Goal: Information Seeking & Learning: Find specific fact

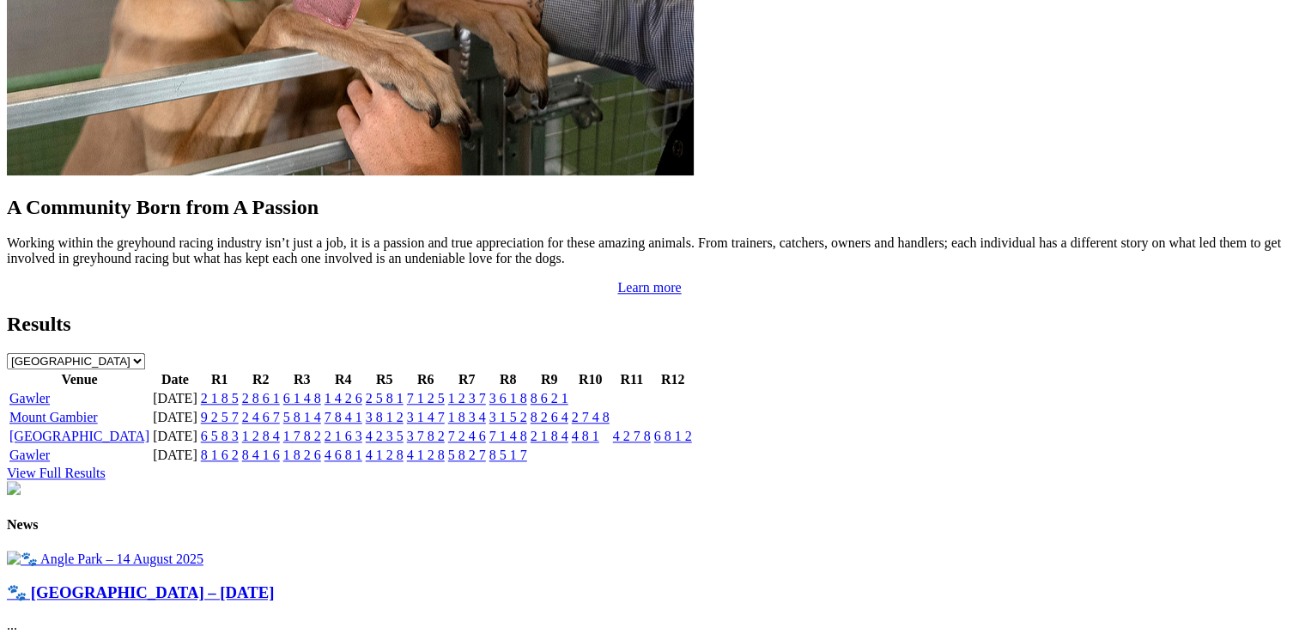
scroll to position [1717, 0]
click at [106, 464] on link "View Full Results" at bounding box center [56, 471] width 99 height 15
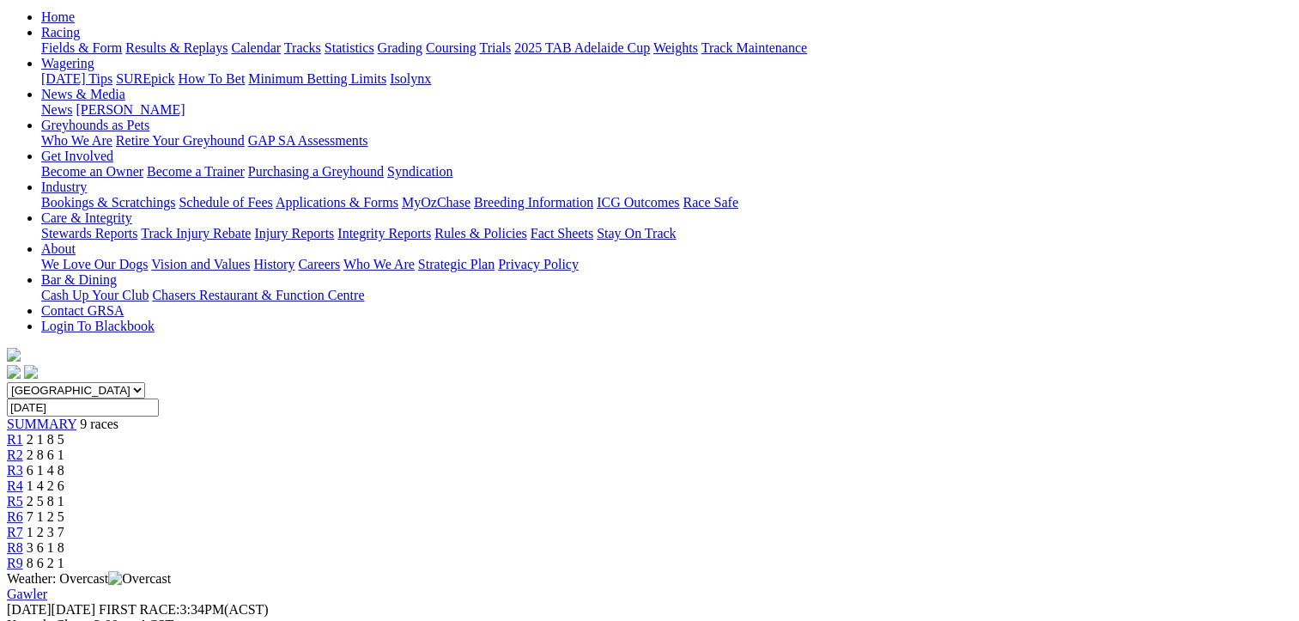
scroll to position [86, 0]
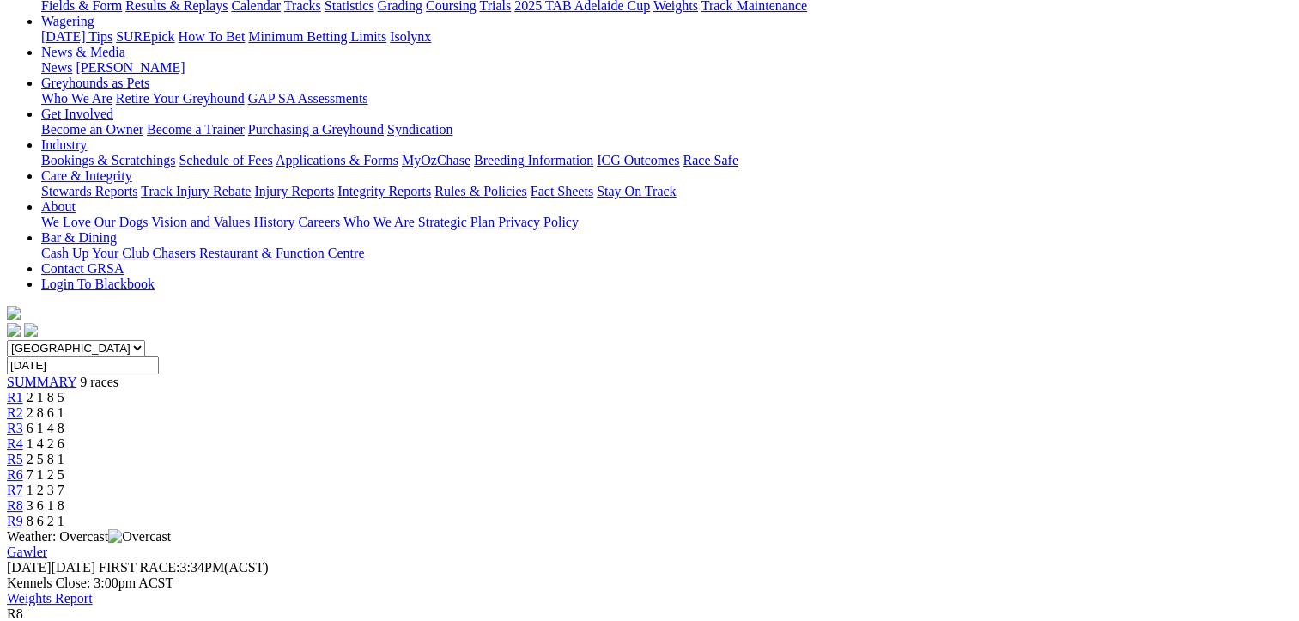
scroll to position [172, 0]
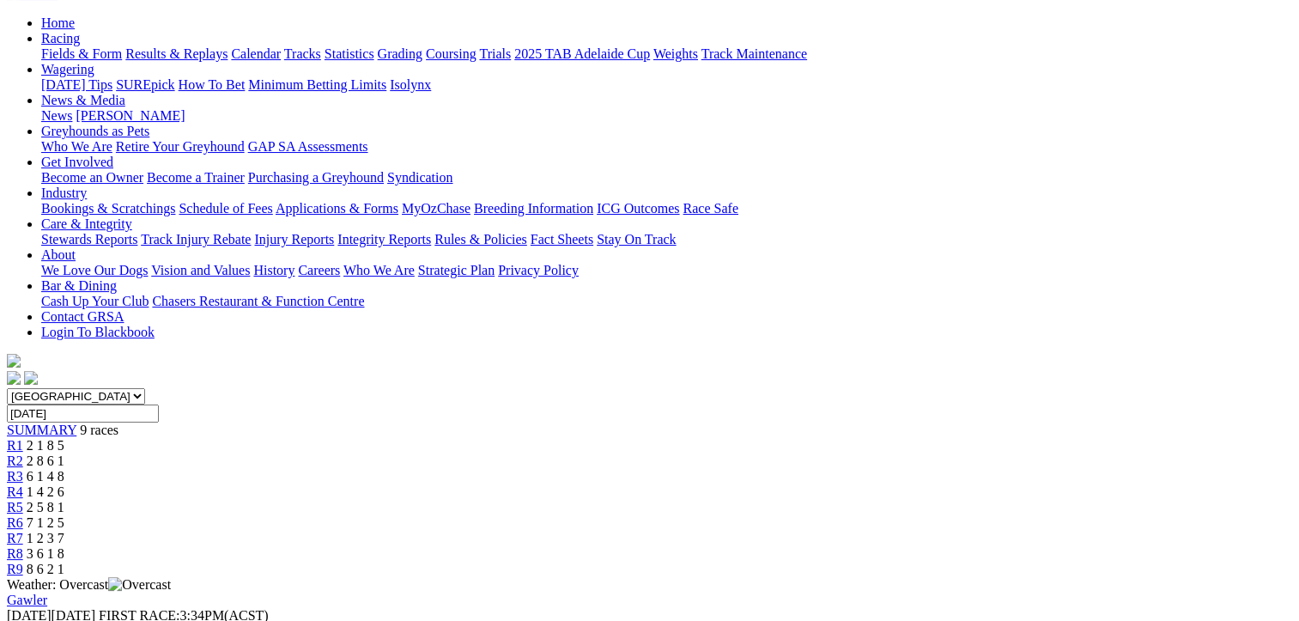
click at [64, 531] on span "1 2 3 7" at bounding box center [46, 538] width 38 height 15
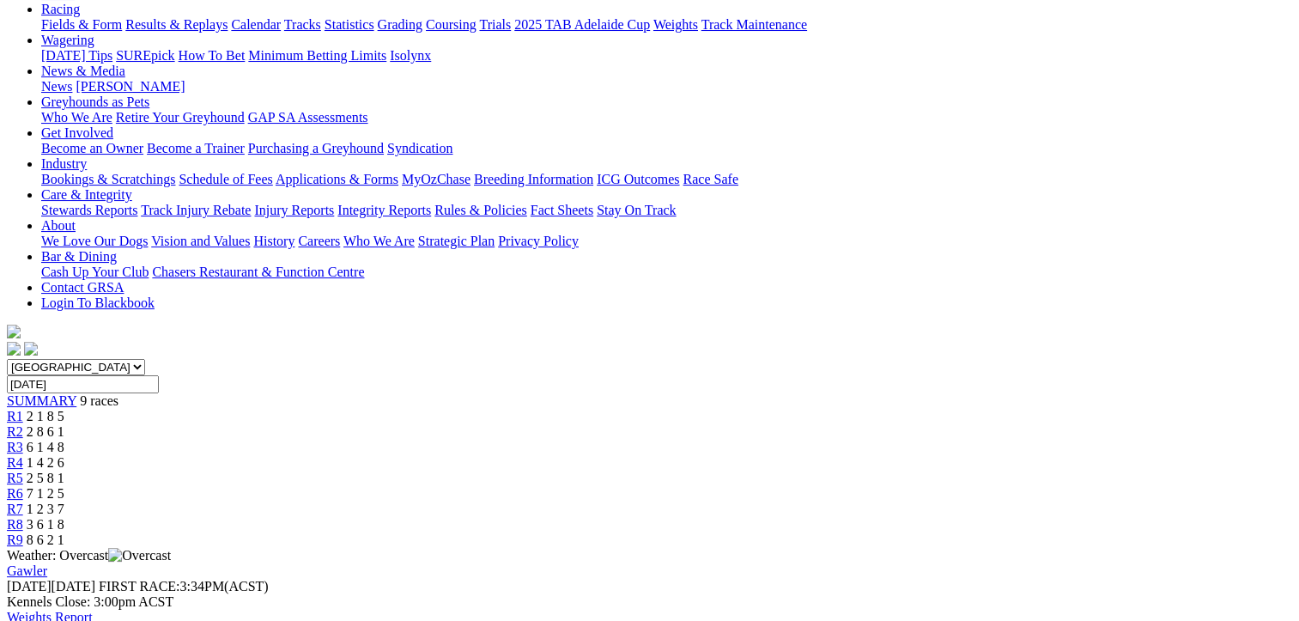
scroll to position [172, 0]
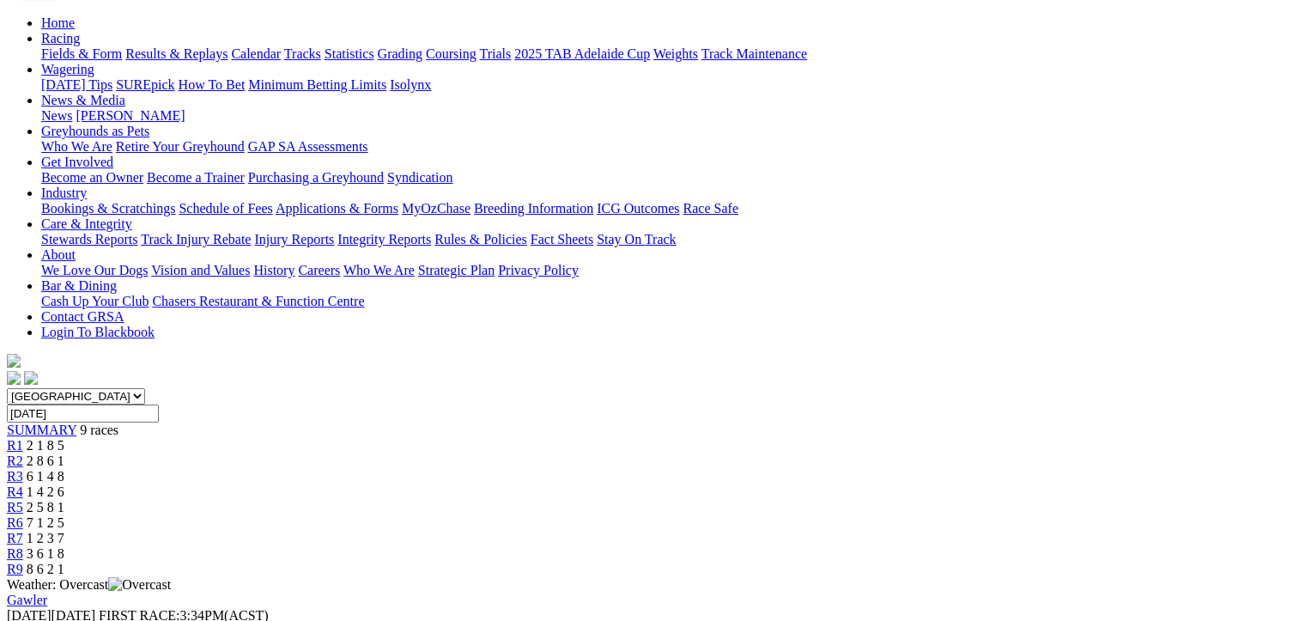
click at [23, 500] on span "R5" at bounding box center [15, 507] width 16 height 15
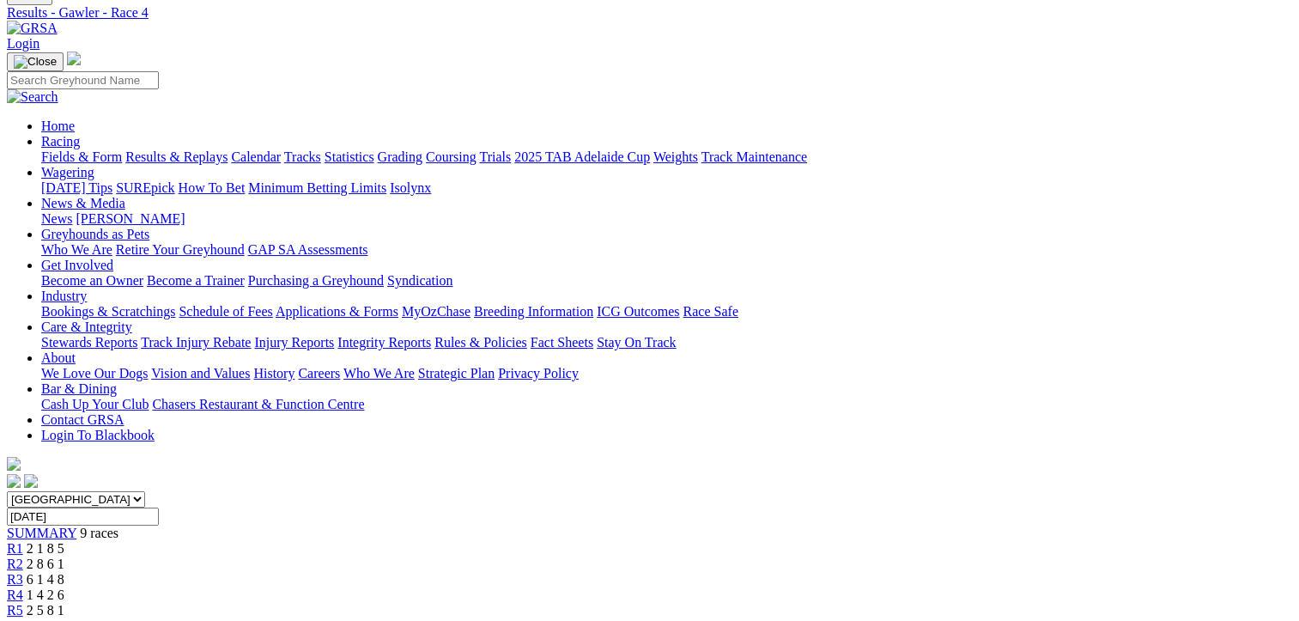
scroll to position [172, 0]
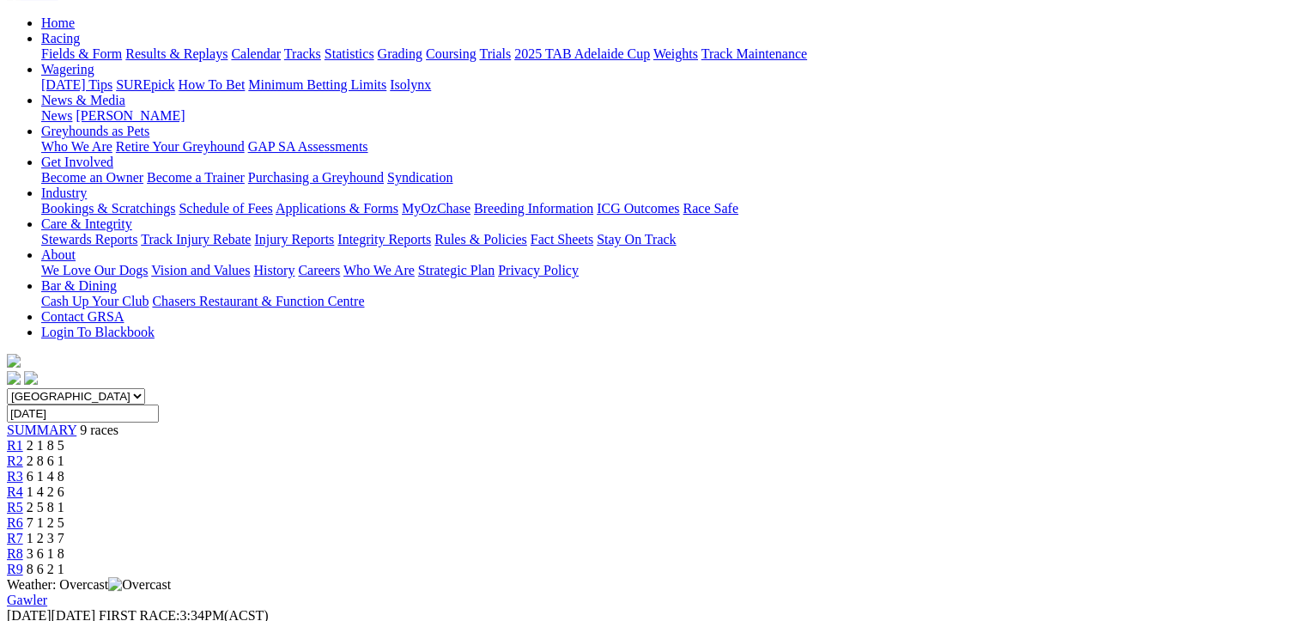
click at [23, 469] on span "R3" at bounding box center [15, 476] width 16 height 15
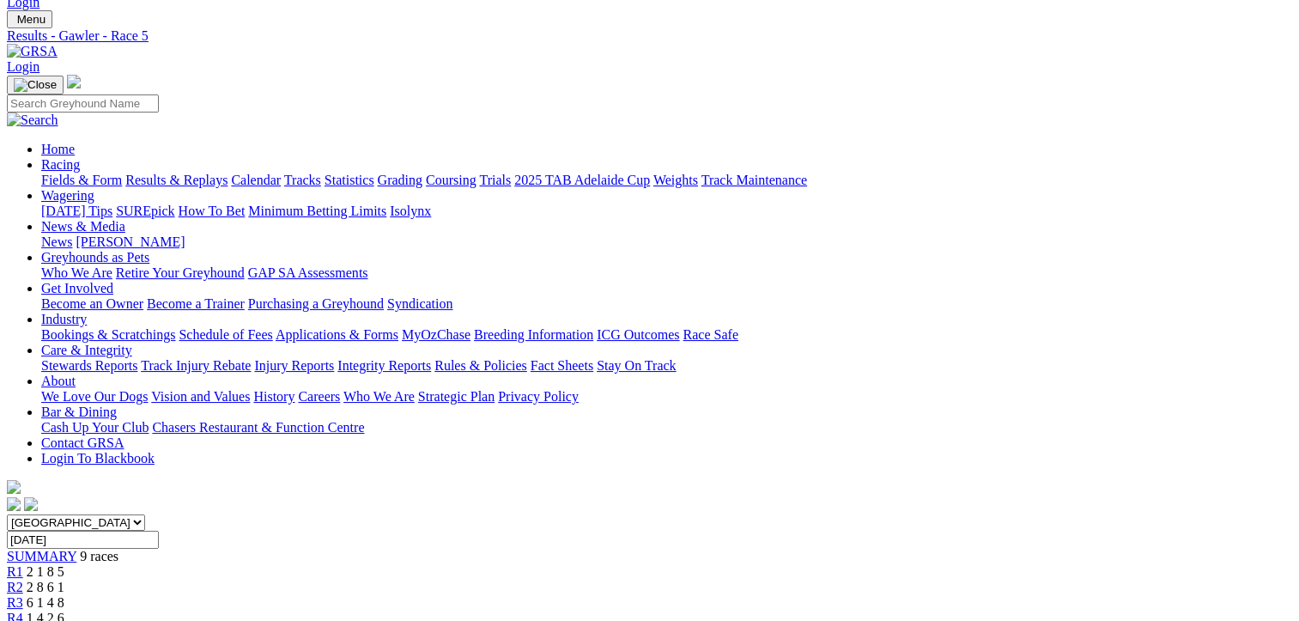
scroll to position [86, 0]
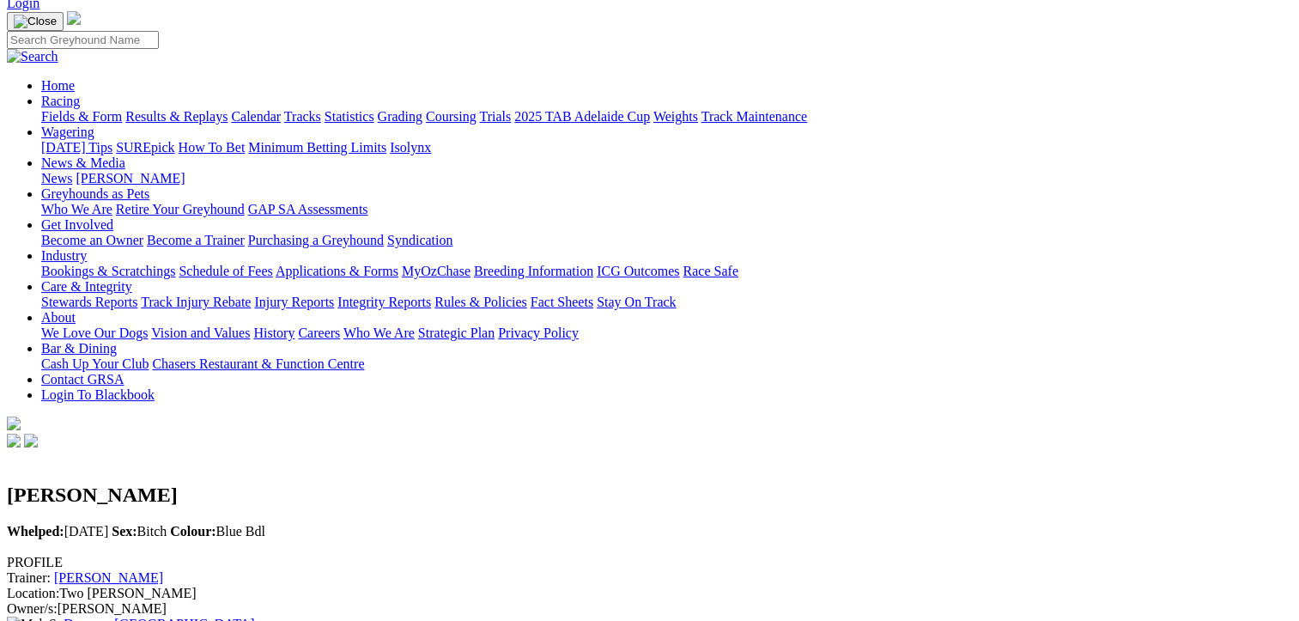
scroll to position [86, 0]
